Goal: Transaction & Acquisition: Purchase product/service

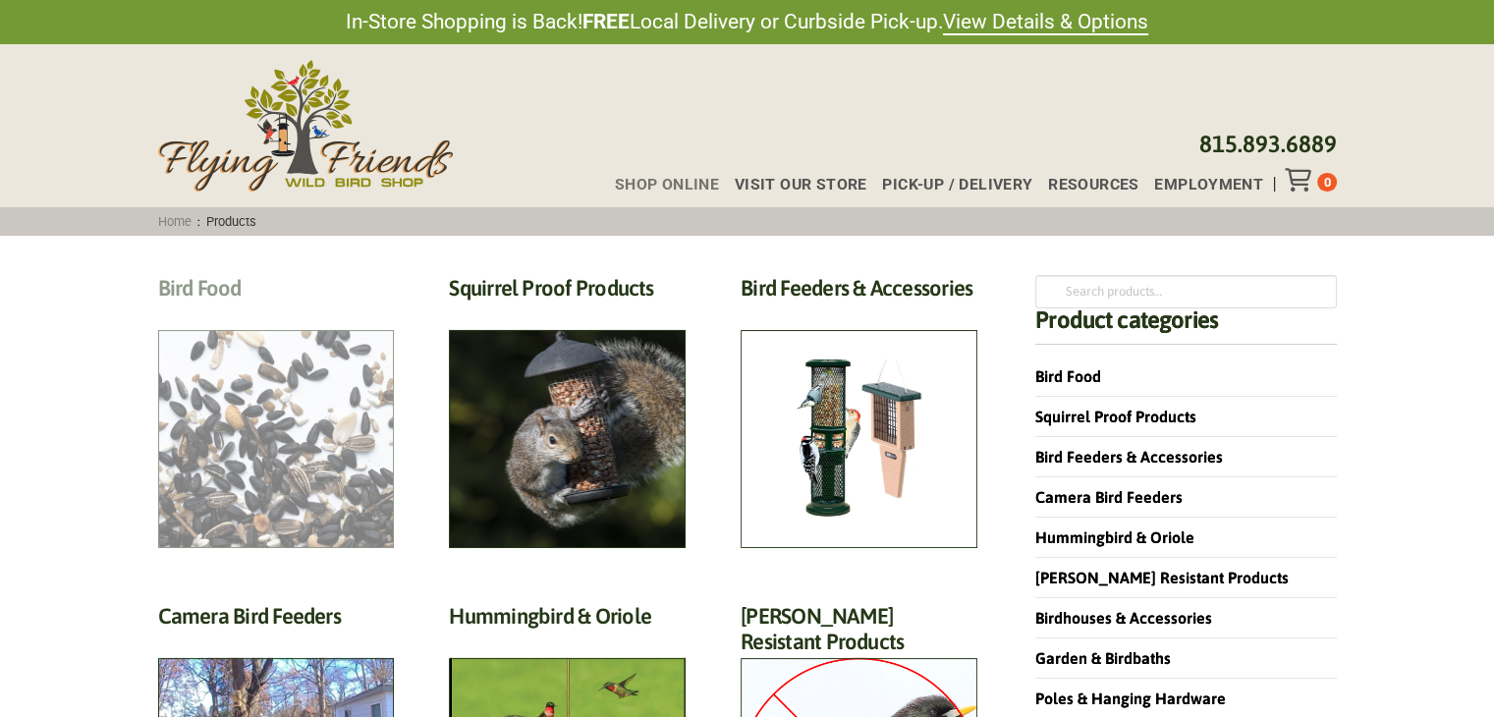
click at [322, 311] on h2 "Bird Food (70)" at bounding box center [276, 293] width 237 height 36
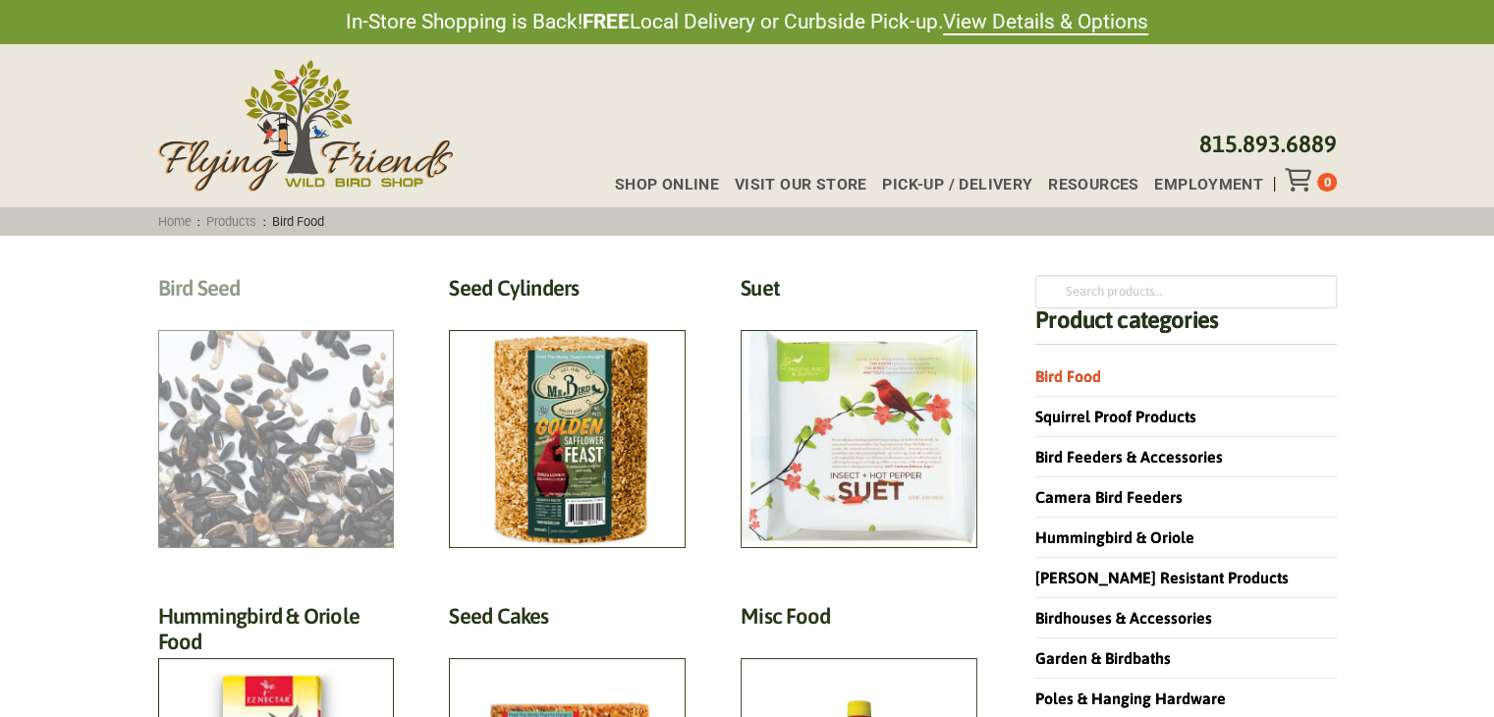
click at [263, 311] on h2 "Bird Seed (30)" at bounding box center [276, 293] width 237 height 36
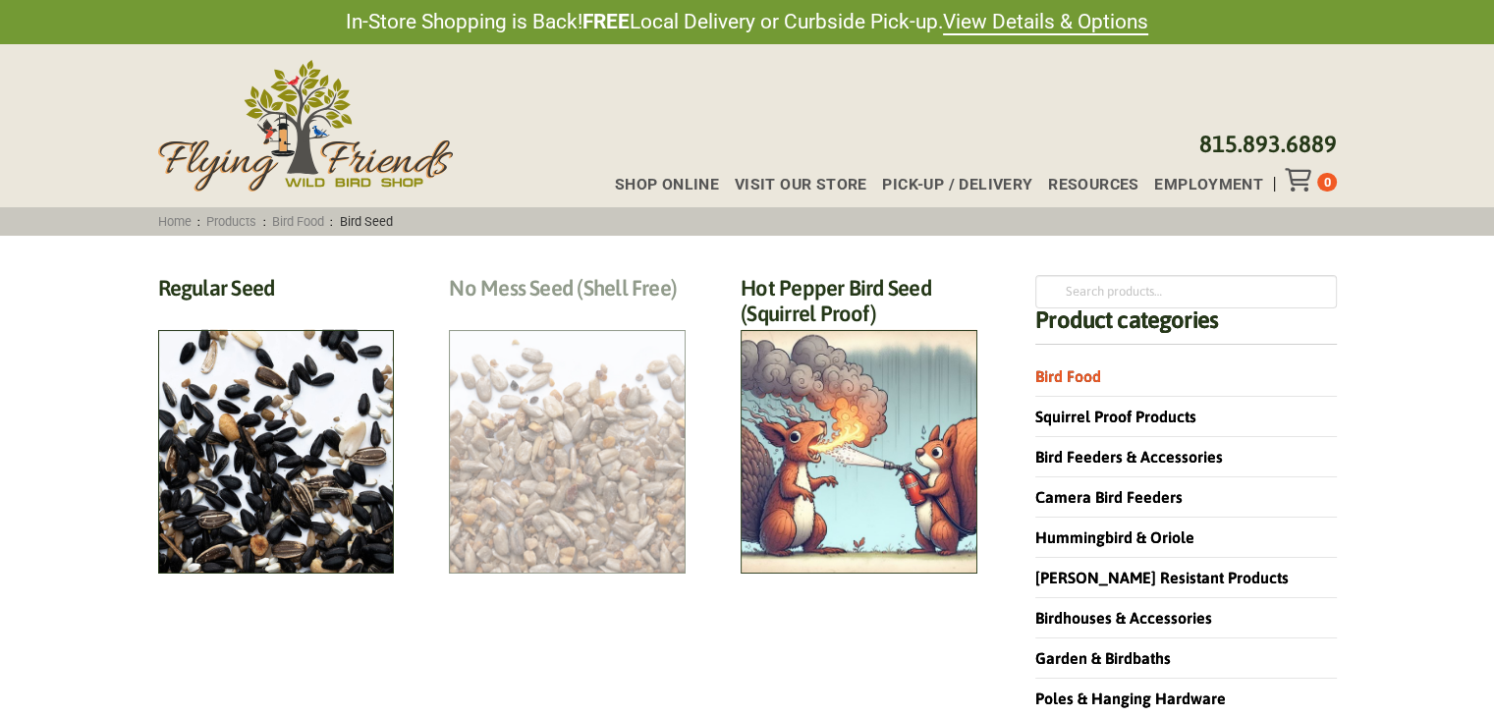
click at [489, 311] on h2 "No Mess Seed (Shell Free) (8)" at bounding box center [567, 293] width 237 height 36
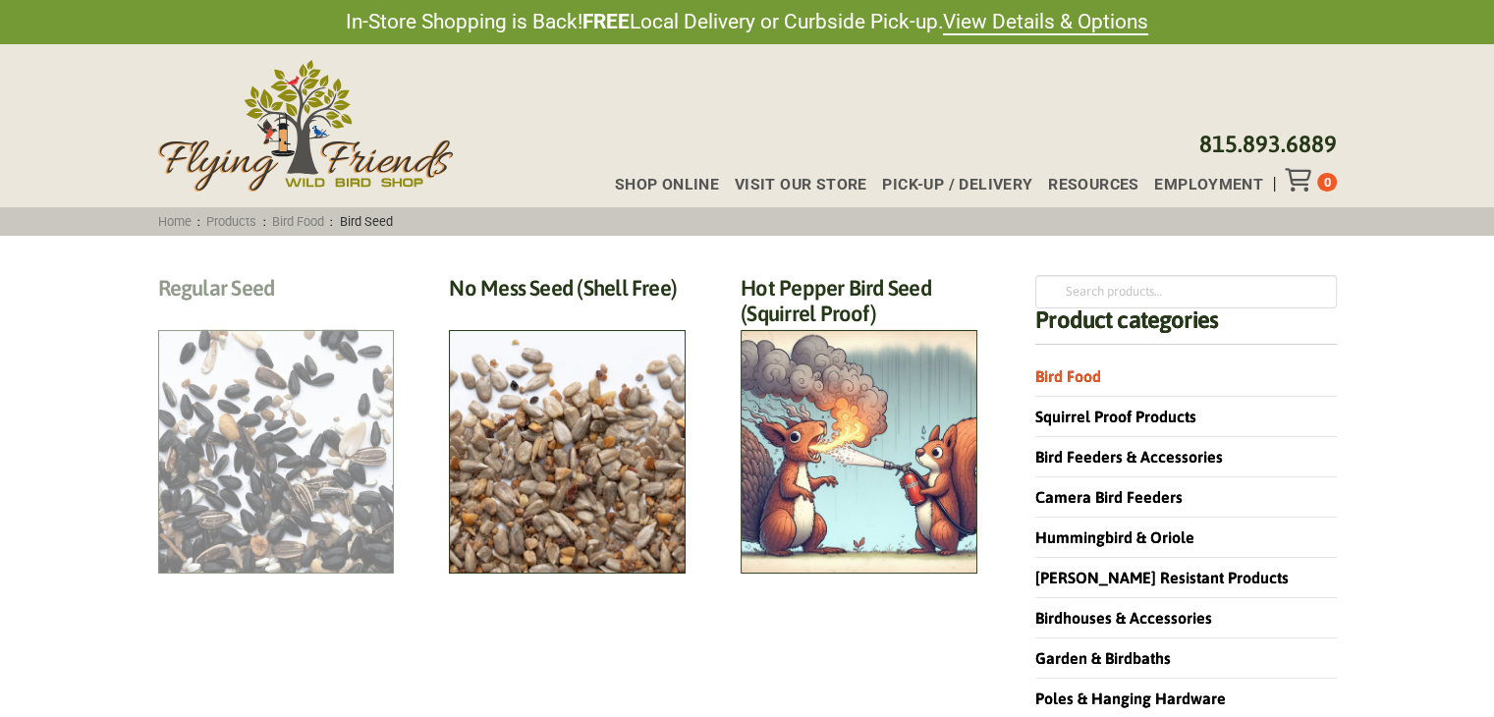
click at [285, 311] on h2 "Regular Seed (18)" at bounding box center [276, 293] width 237 height 36
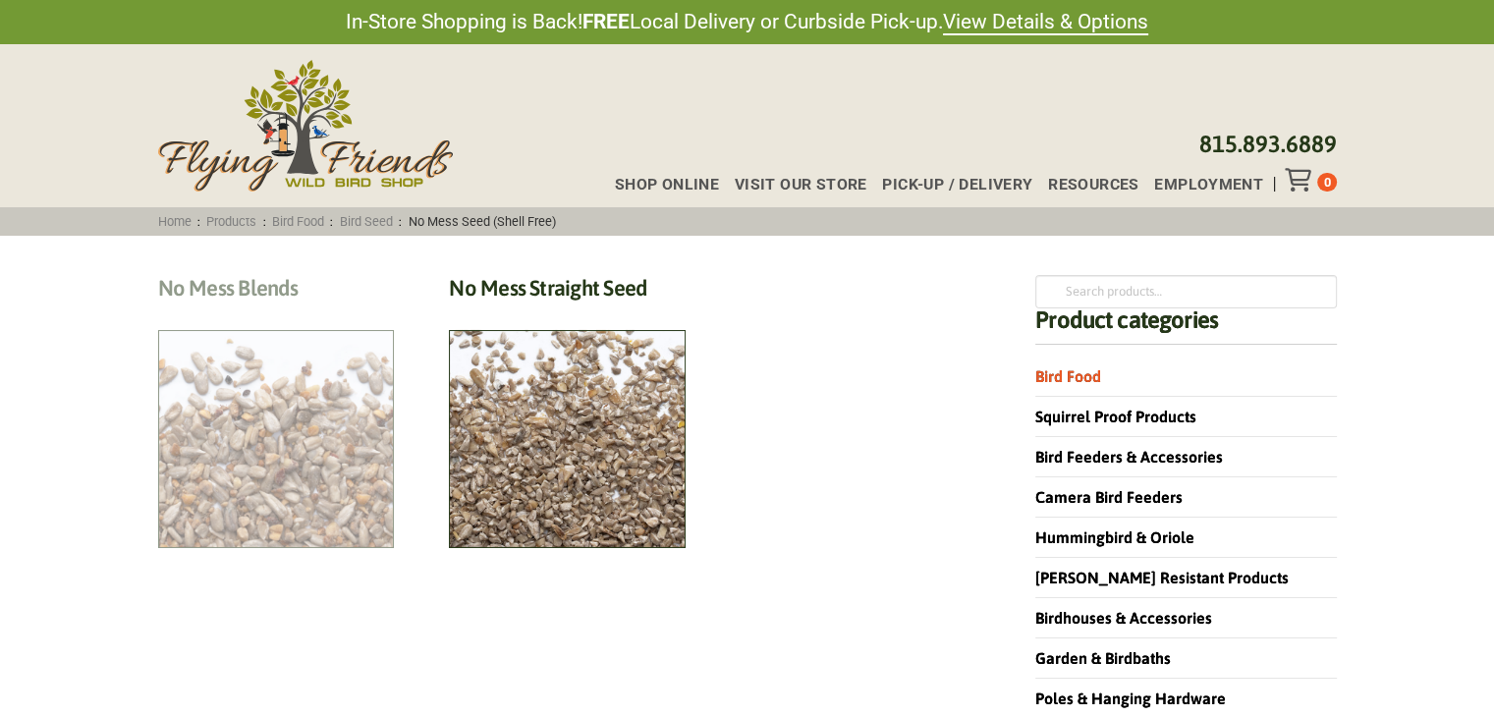
click at [264, 311] on h2 "No Mess Blends (4)" at bounding box center [276, 293] width 237 height 36
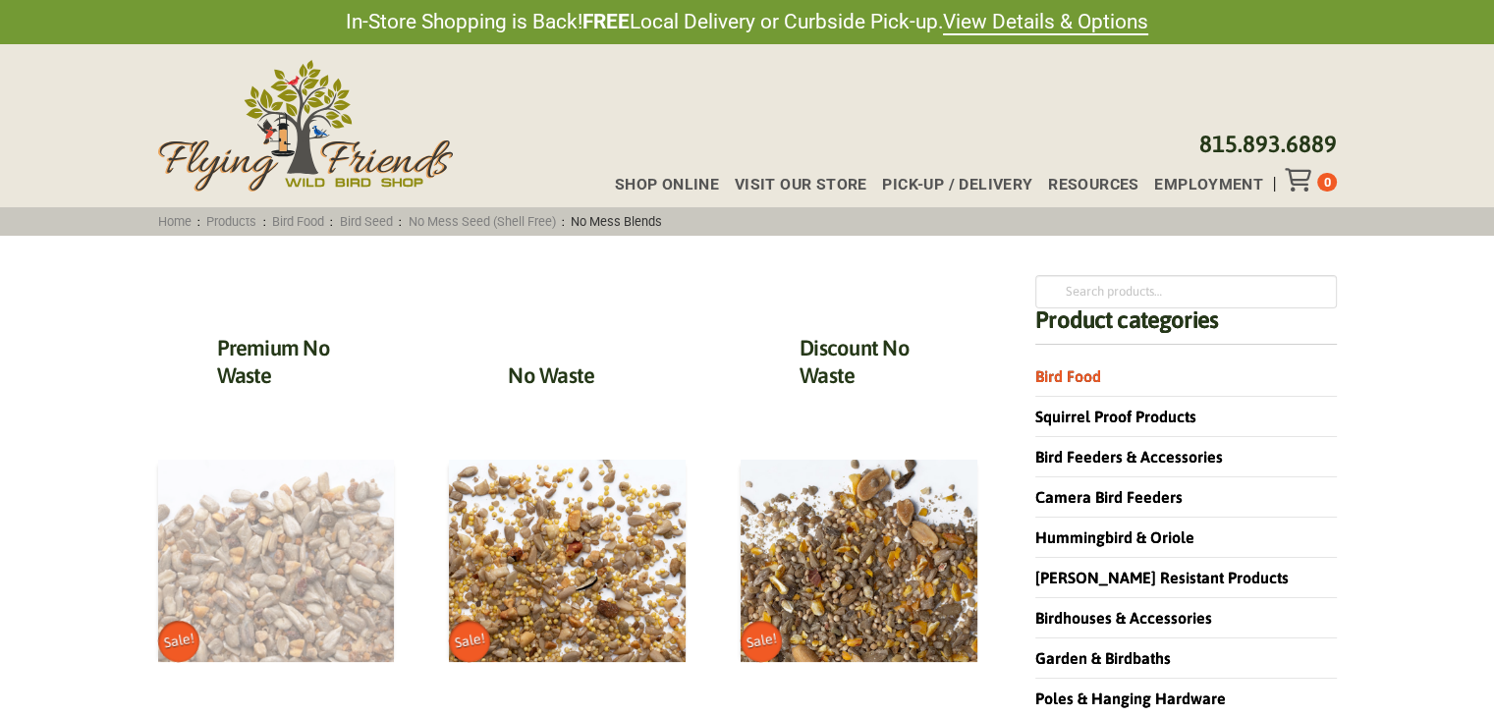
click at [275, 546] on img at bounding box center [276, 561] width 237 height 202
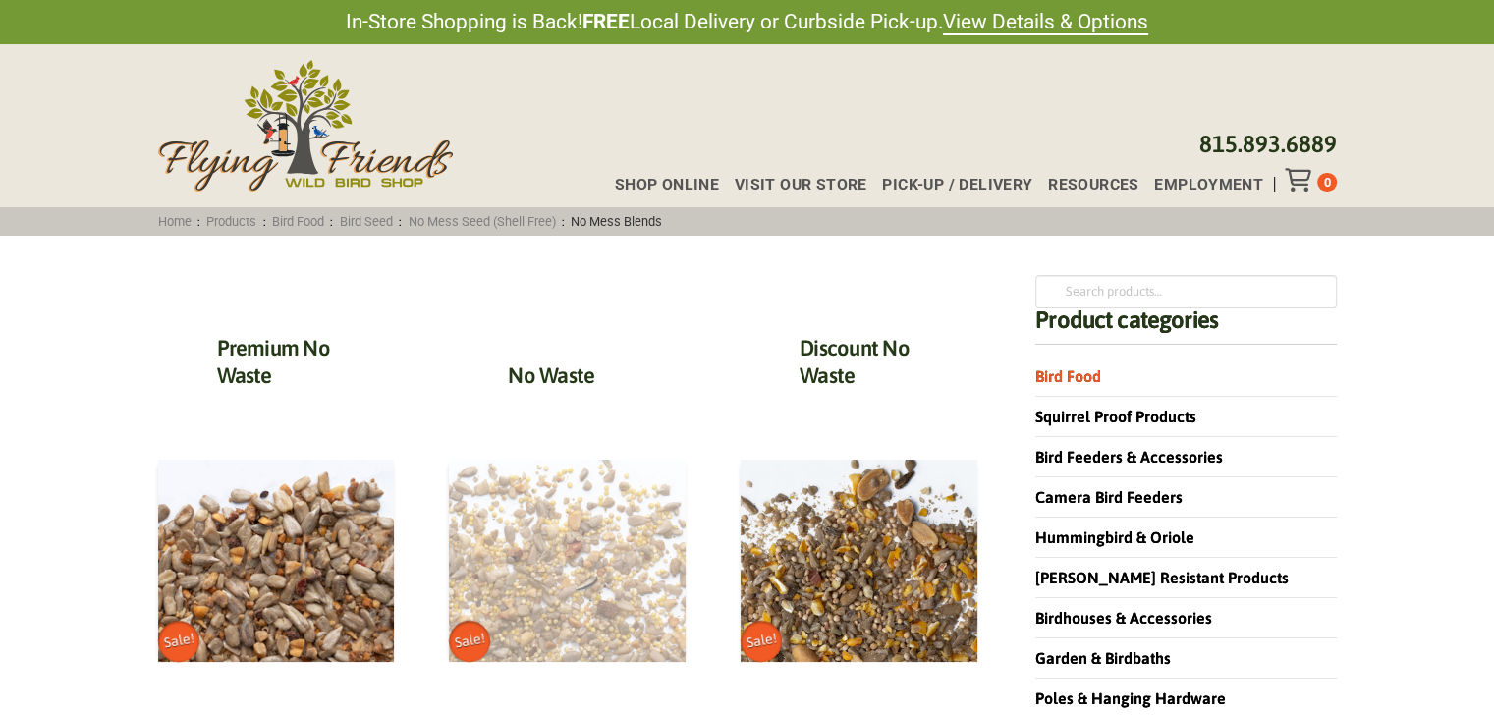
click at [558, 533] on img at bounding box center [567, 561] width 237 height 202
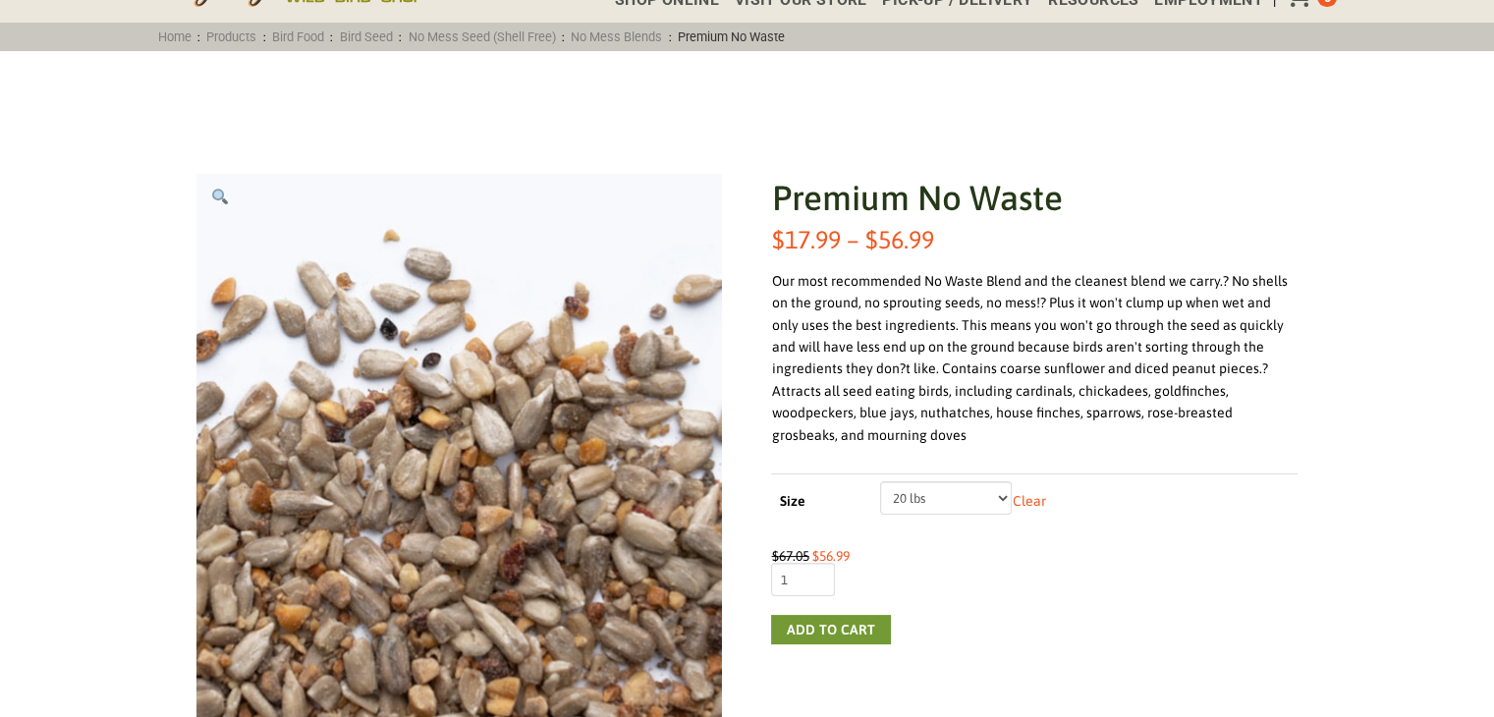
scroll to position [196, 0]
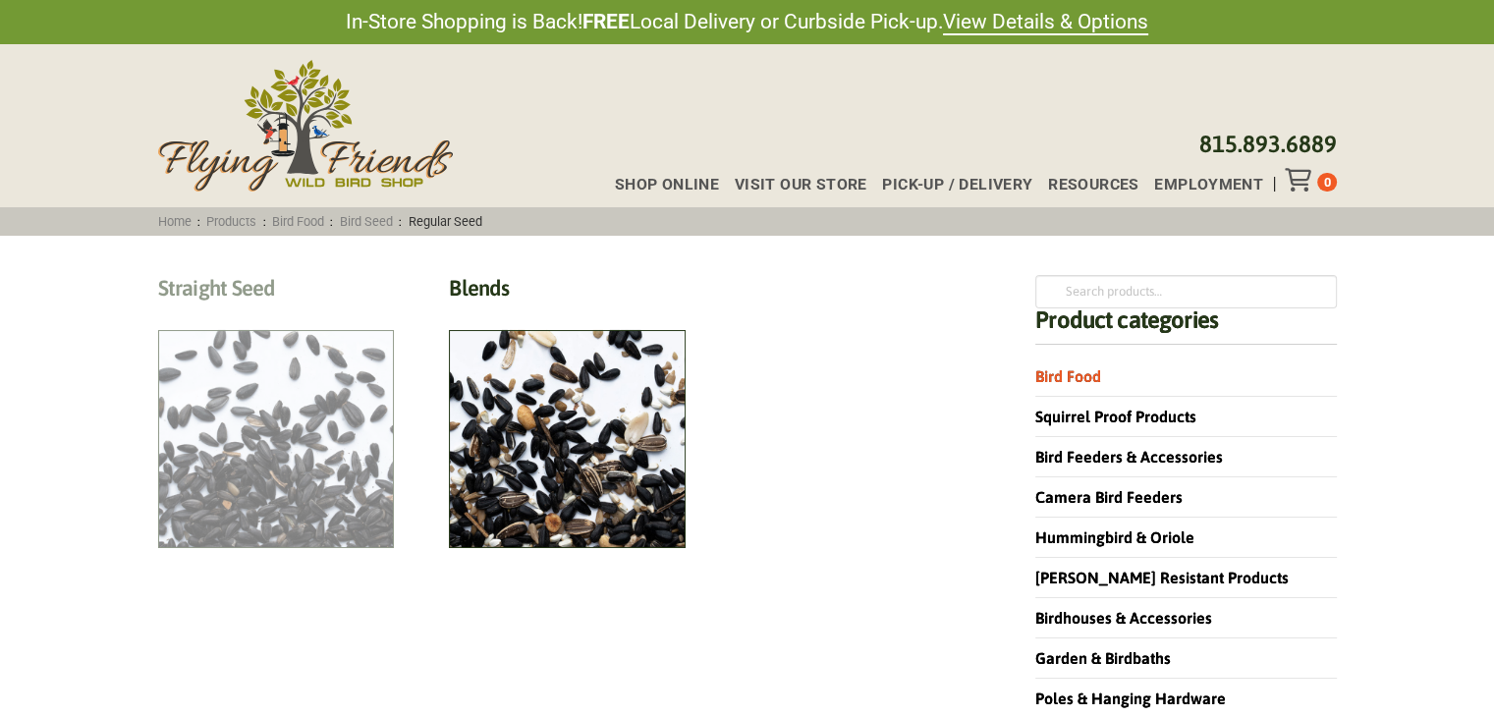
click at [311, 311] on h2 "Straight Seed (12)" at bounding box center [276, 293] width 237 height 36
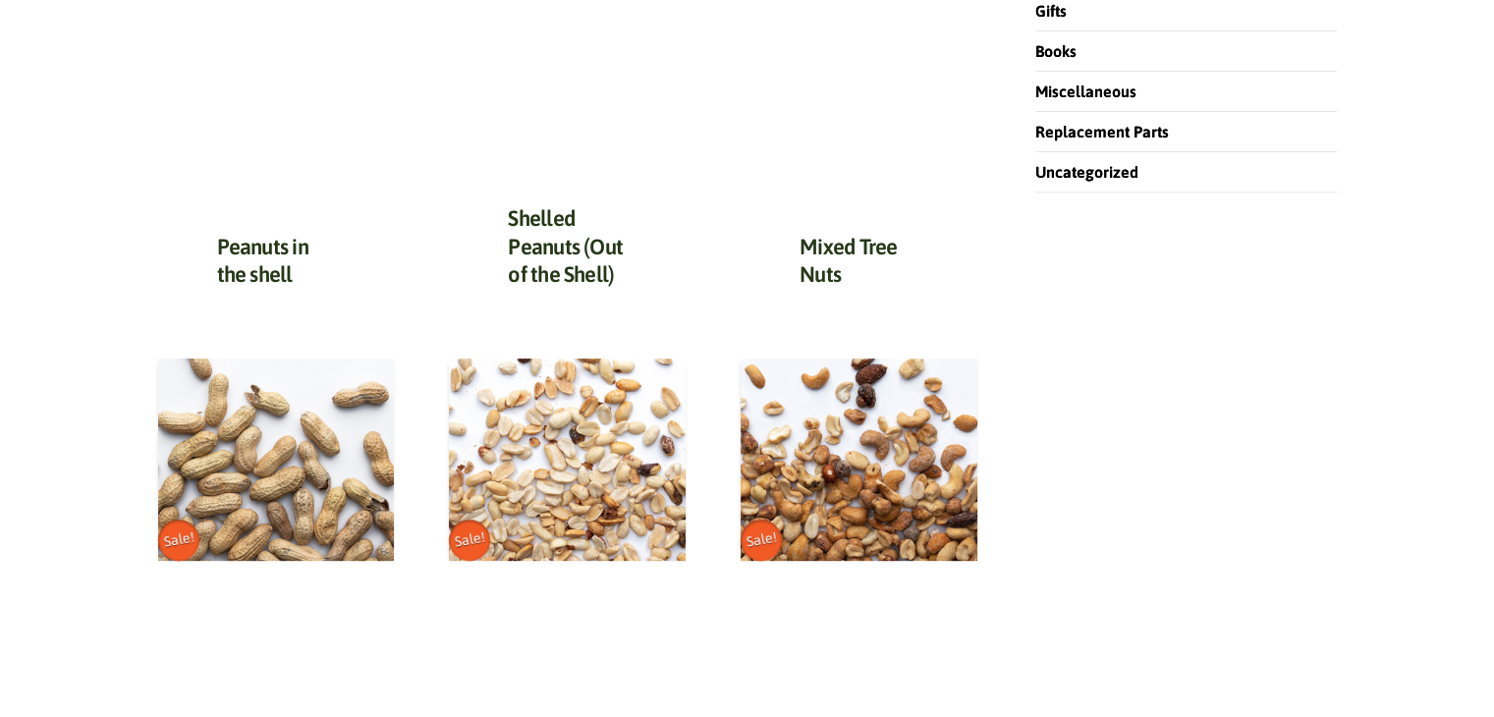
scroll to position [786, 0]
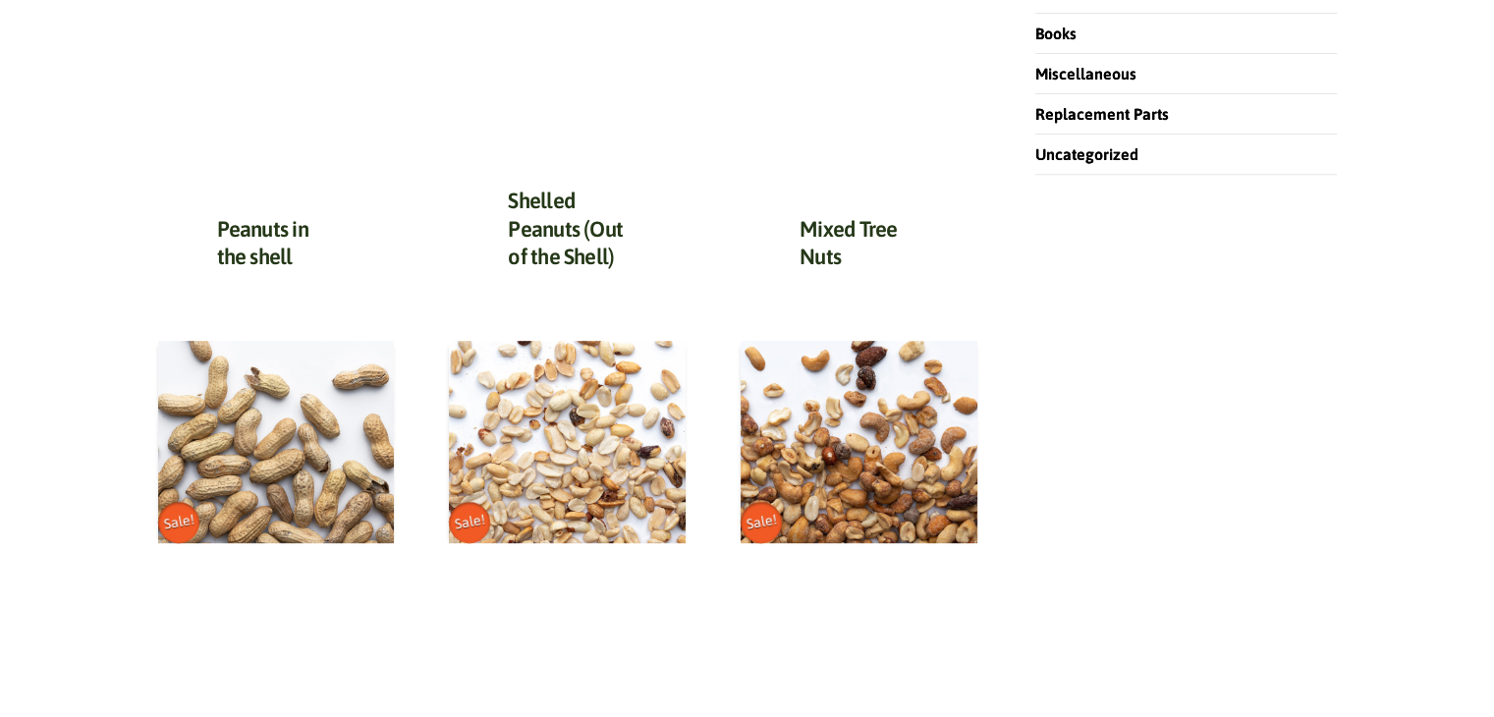
click at [860, 250] on h3 "Mixed Tree Nuts" at bounding box center [858, 248] width 119 height 67
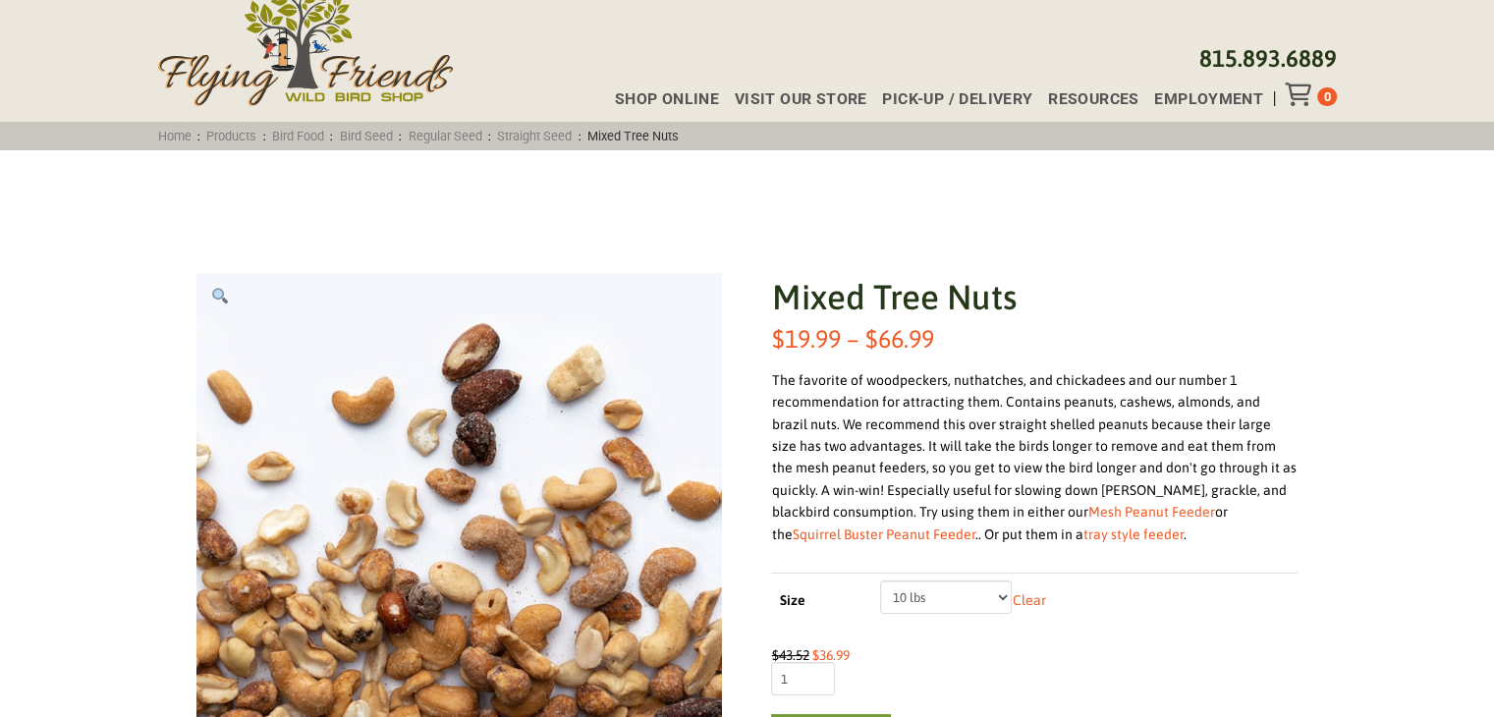
scroll to position [196, 0]
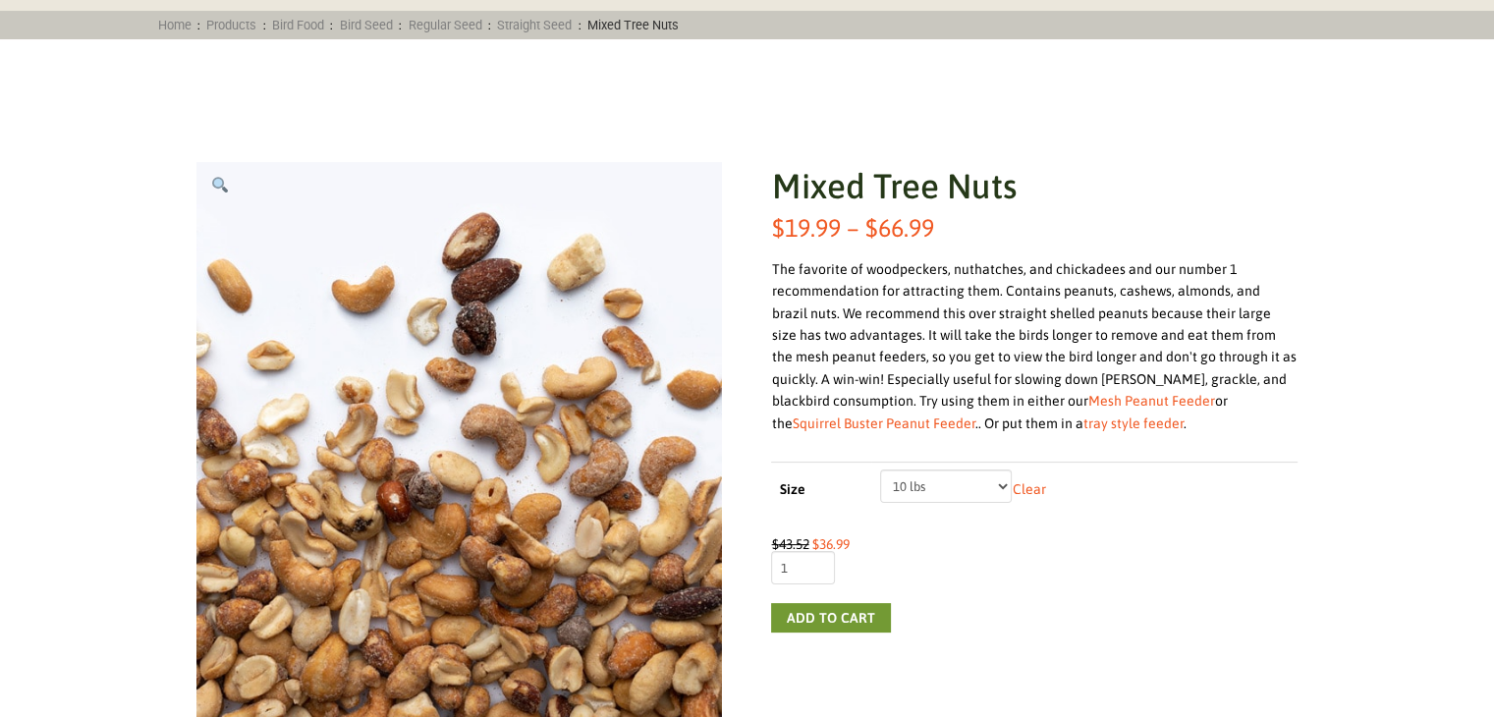
click at [1000, 483] on select "Choose an option 5 lbs 10 lbs 20 lbs" at bounding box center [946, 485] width 133 height 33
select select "20 lbs"
click at [880, 469] on select "Choose an option 5 lbs 10 lbs 20 lbs" at bounding box center [946, 485] width 133 height 33
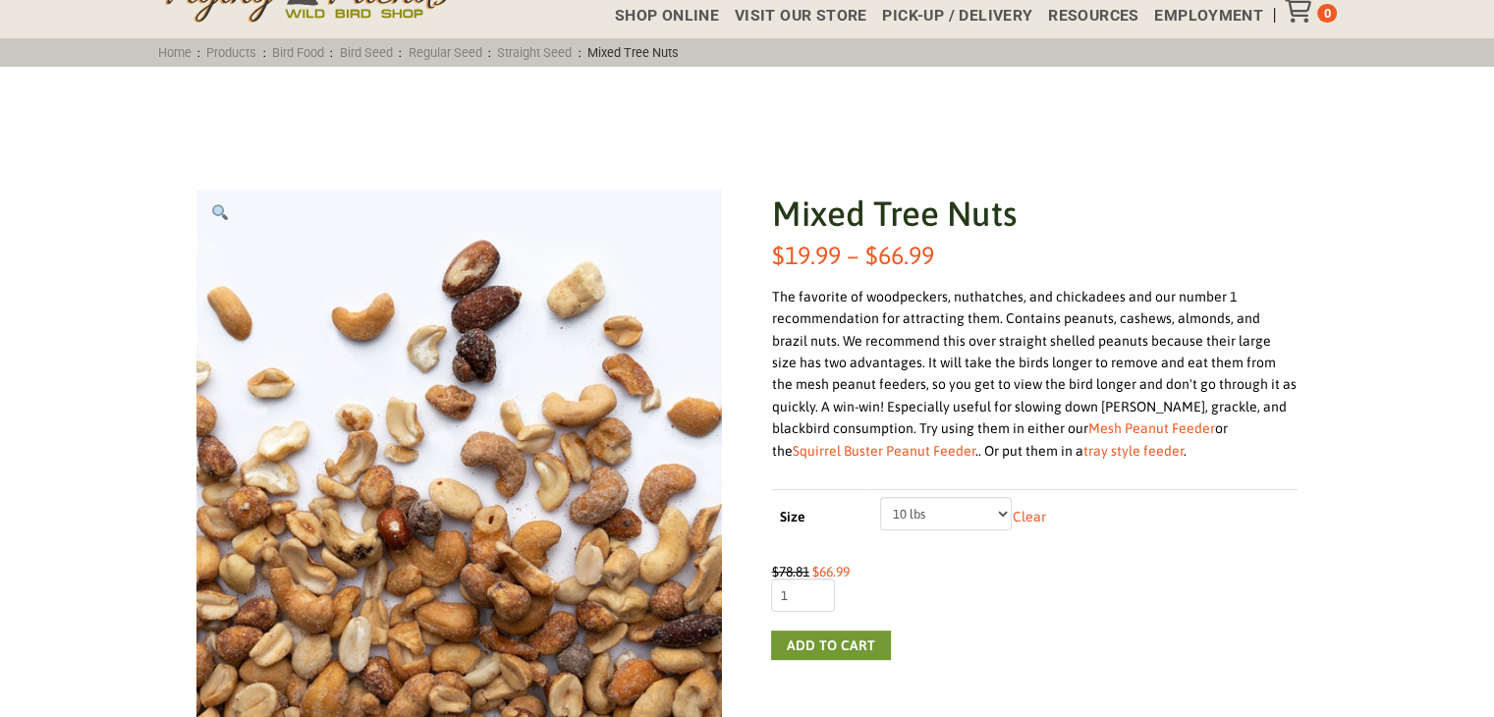
scroll to position [0, 0]
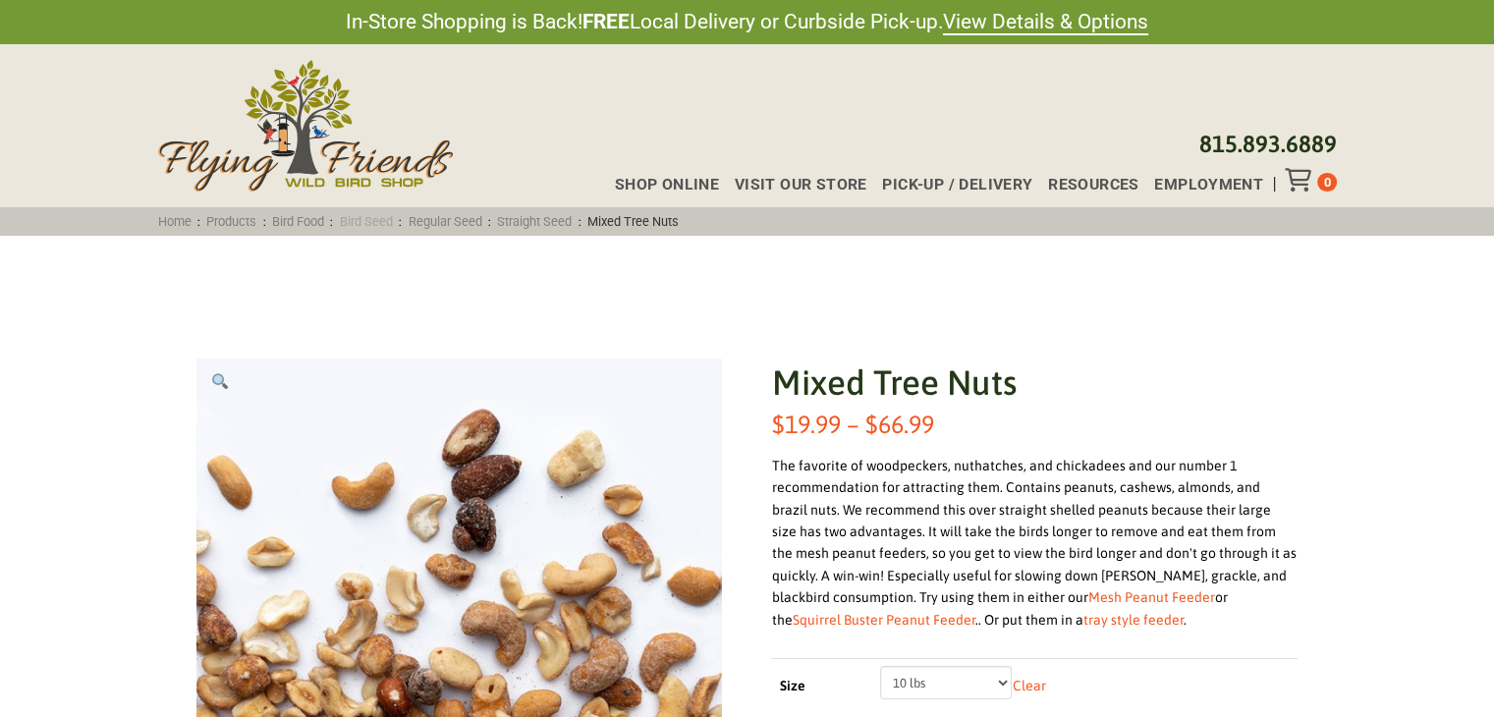
click at [391, 217] on link "Bird Seed" at bounding box center [366, 221] width 66 height 15
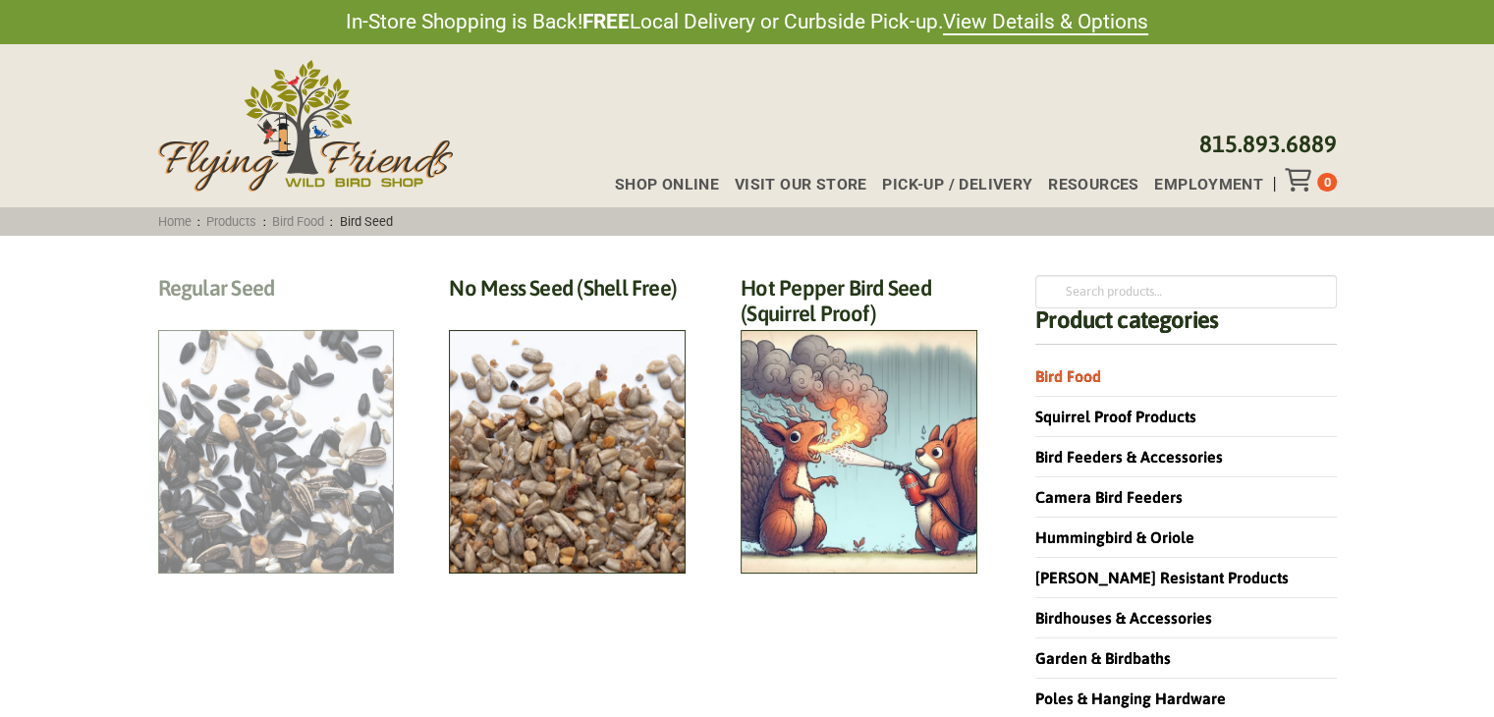
click at [302, 311] on h2 "Regular Seed (18)" at bounding box center [276, 293] width 237 height 36
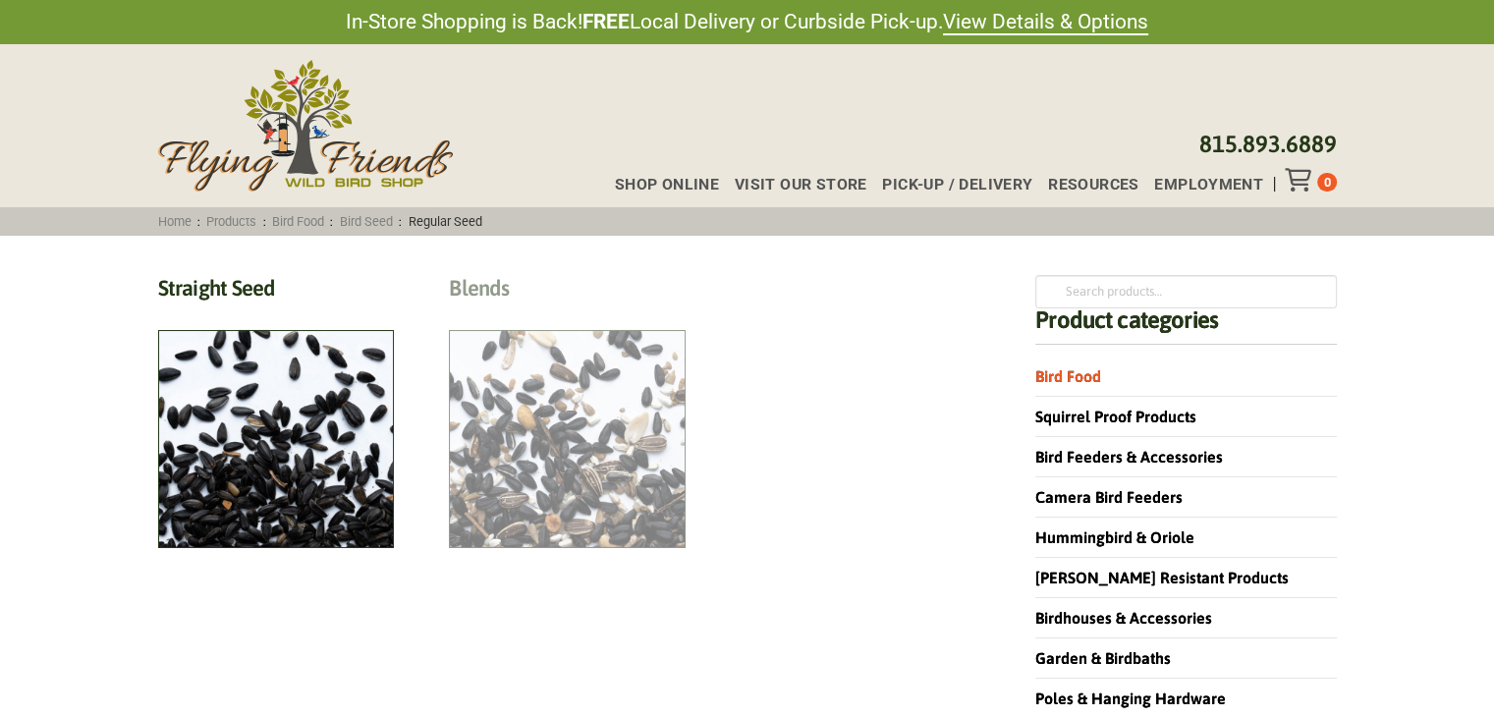
click at [542, 311] on h2 "Blends (6)" at bounding box center [567, 293] width 237 height 36
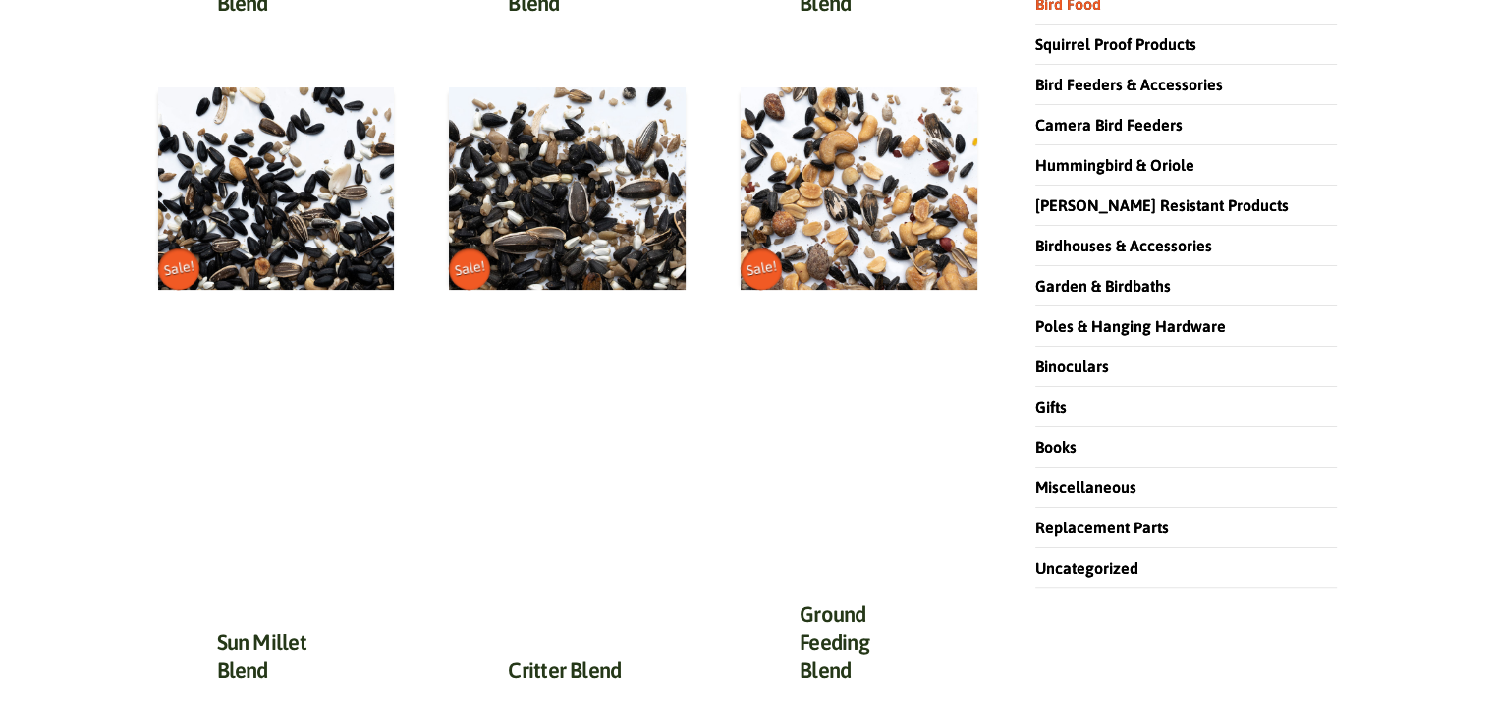
scroll to position [196, 0]
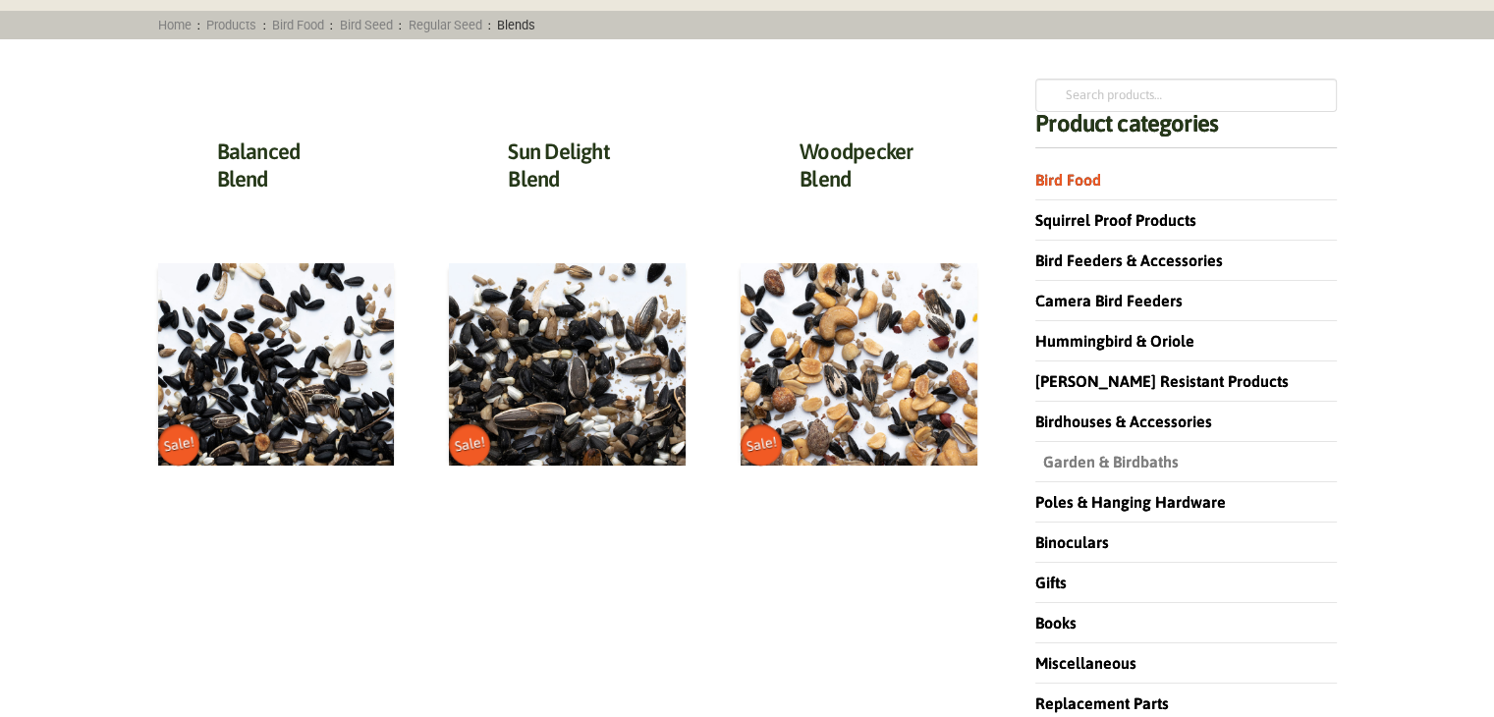
click at [1110, 462] on link "Garden & Birdbaths" at bounding box center [1106, 462] width 143 height 18
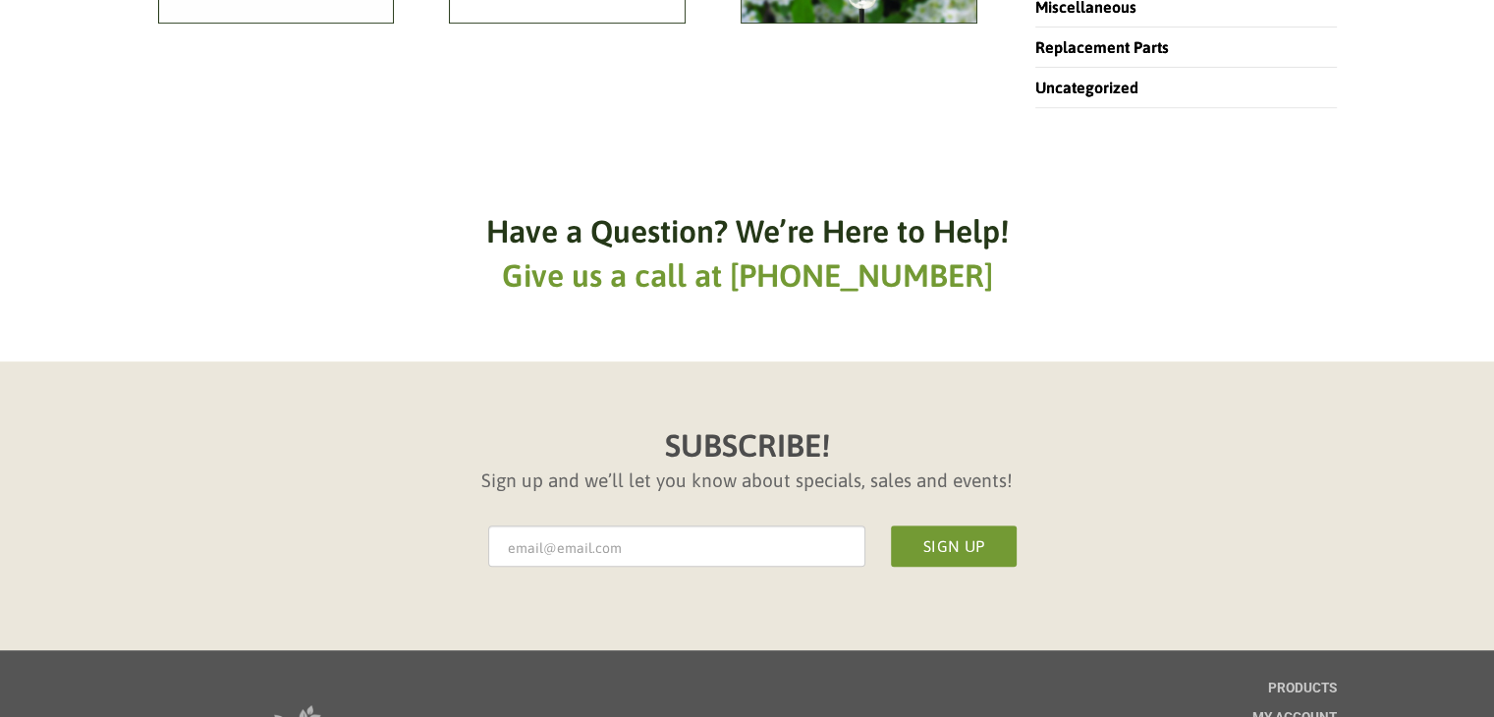
scroll to position [884, 0]
